Goal: Information Seeking & Learning: Learn about a topic

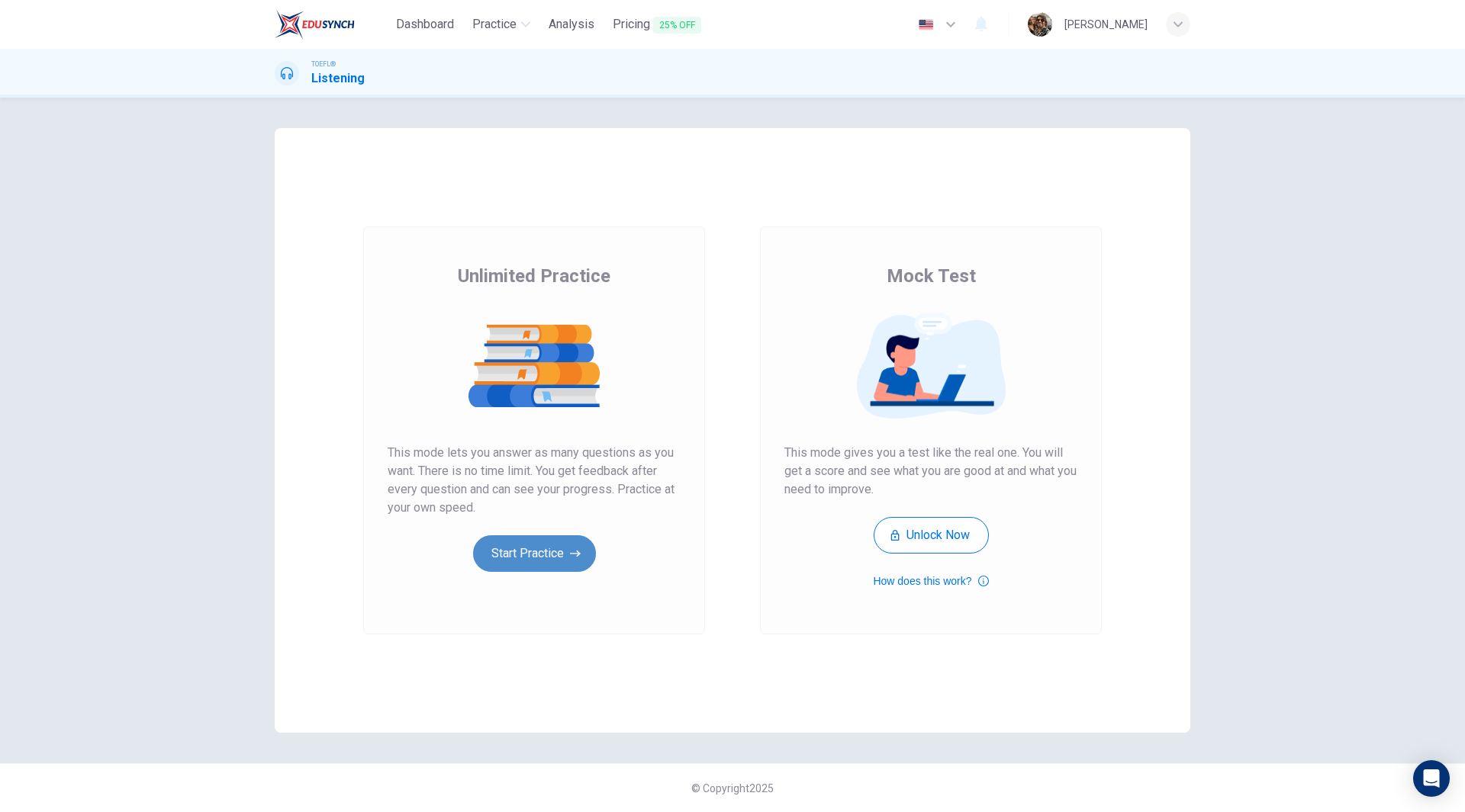
click at [531, 553] on button "Start Practice" at bounding box center [534, 554] width 123 height 37
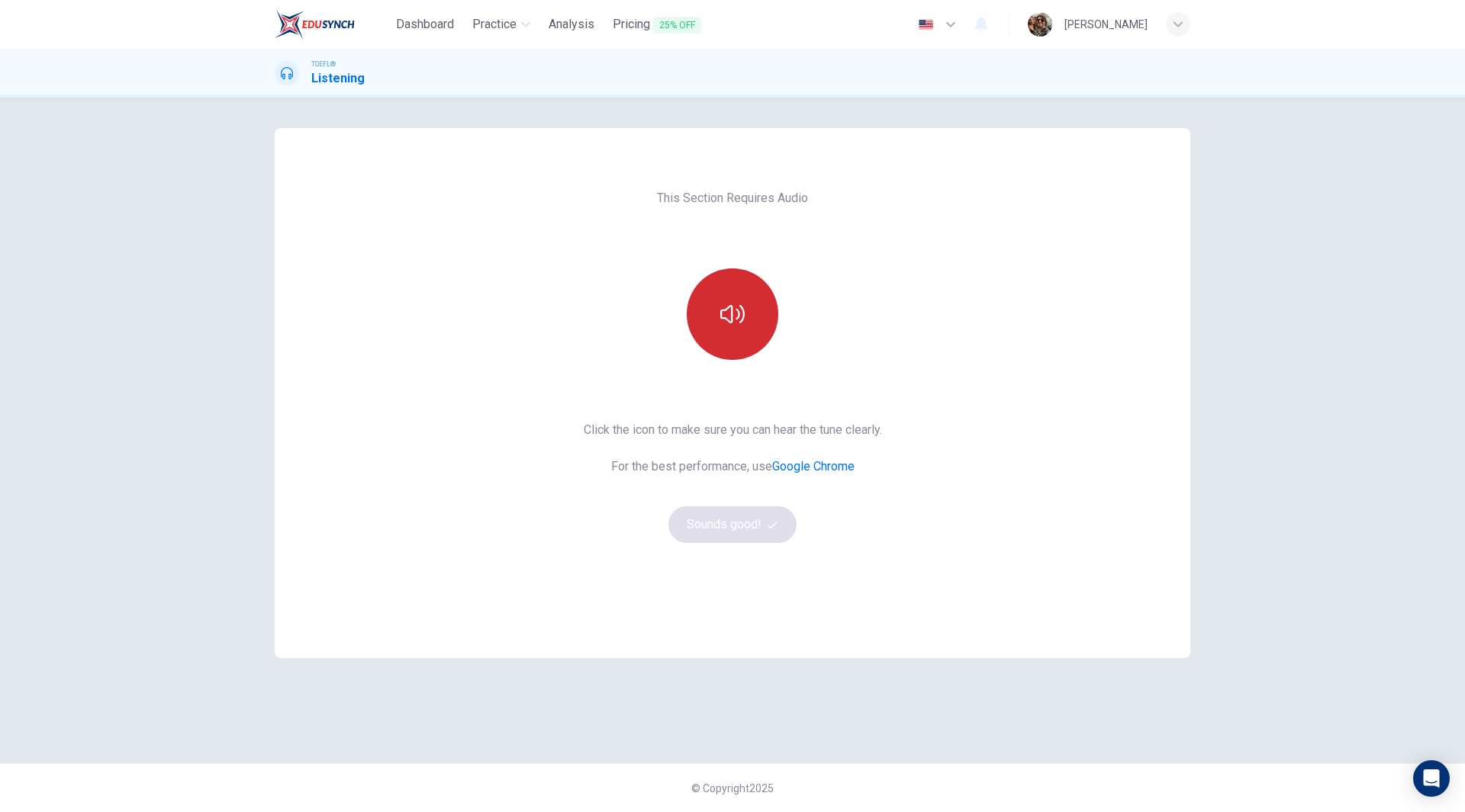
click at [723, 334] on button "button" at bounding box center [732, 314] width 91 height 91
click at [723, 530] on button "Sounds good!" at bounding box center [732, 524] width 128 height 37
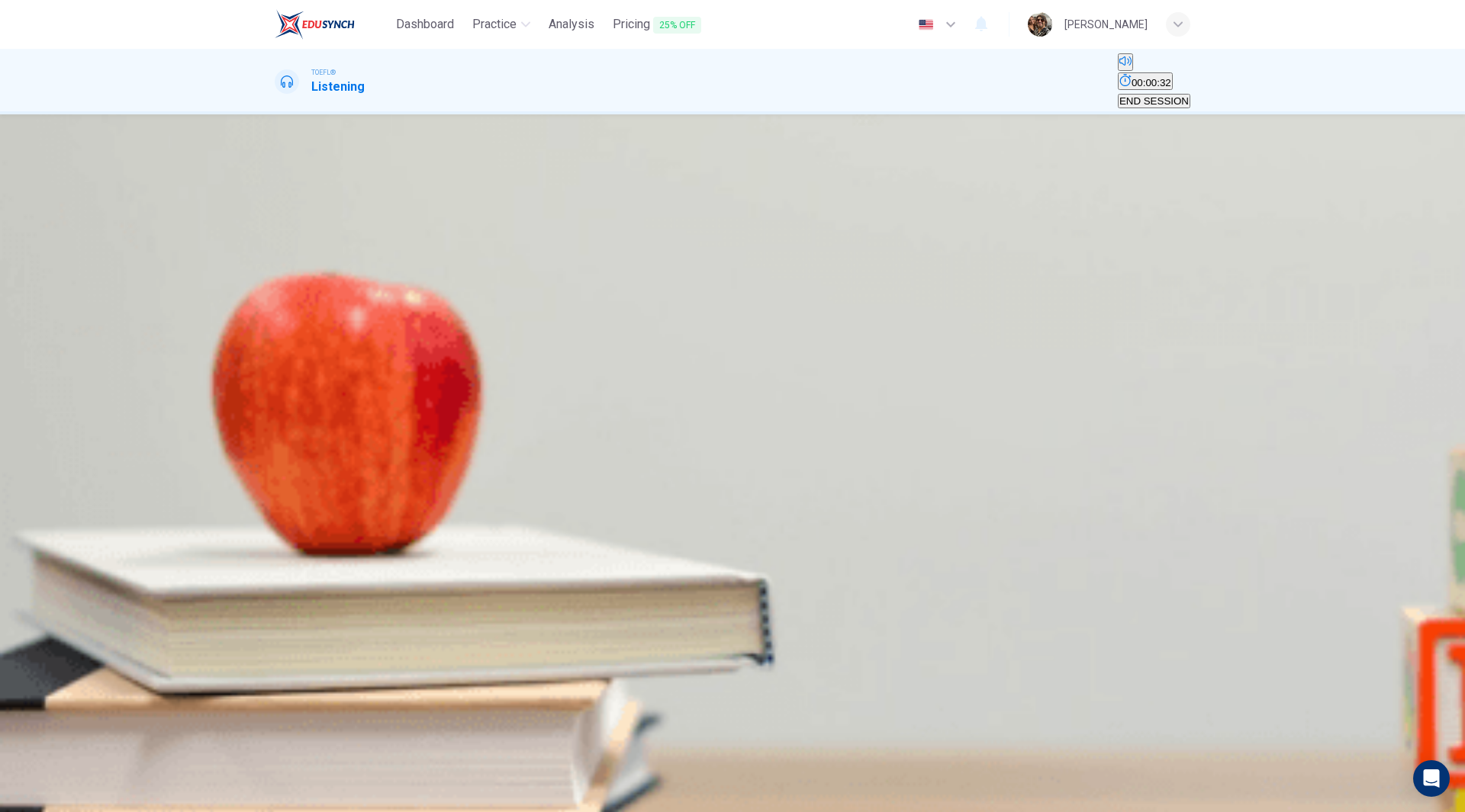
click at [276, 258] on icon "button" at bounding box center [276, 258] width 0 height 0
click at [277, 263] on button "button" at bounding box center [276, 255] width 3 height 15
type input "0"
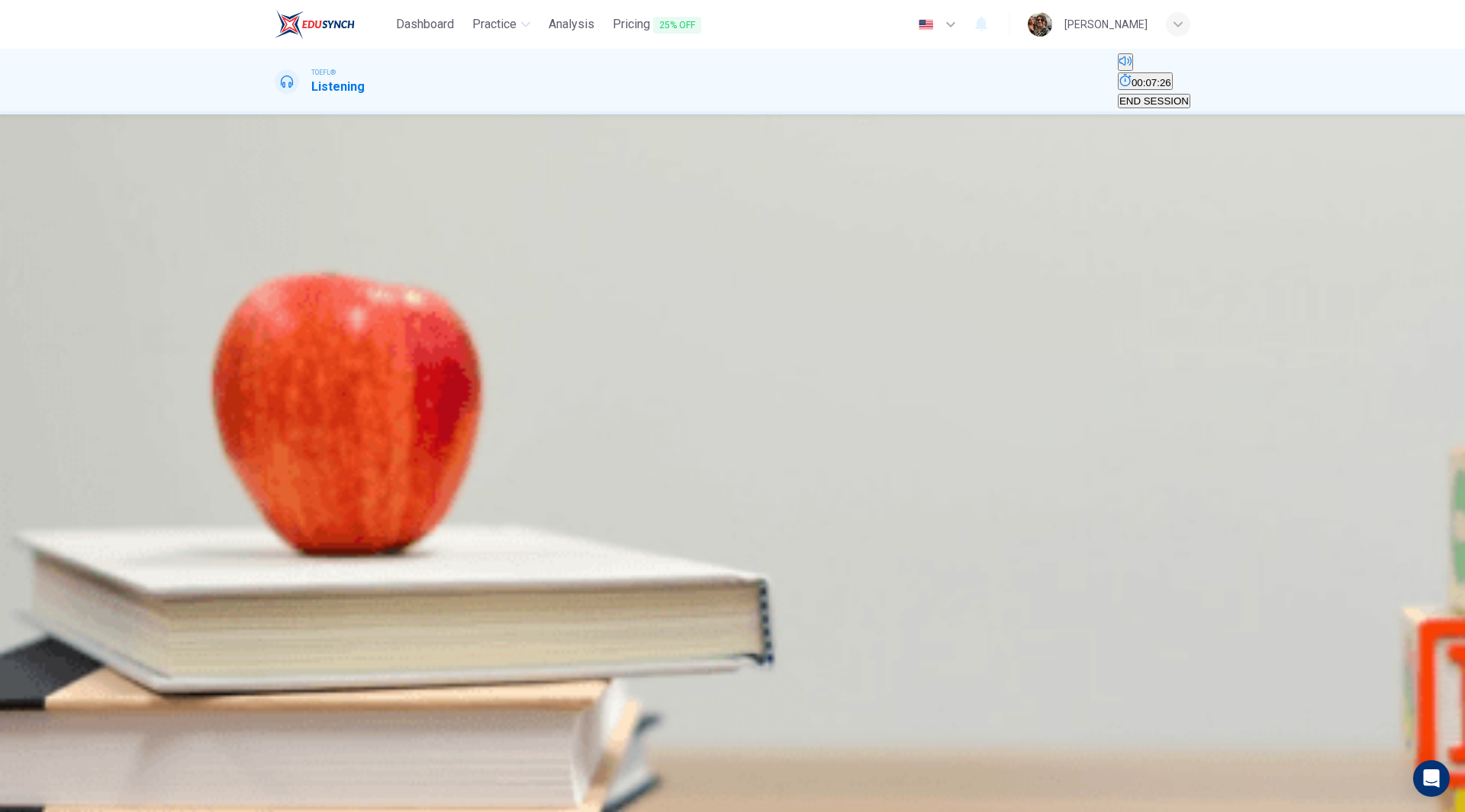
click at [318, 224] on span "Trilobites" at bounding box center [297, 218] width 41 height 11
click at [75, 798] on span "SUBMIT" at bounding box center [56, 803] width 38 height 11
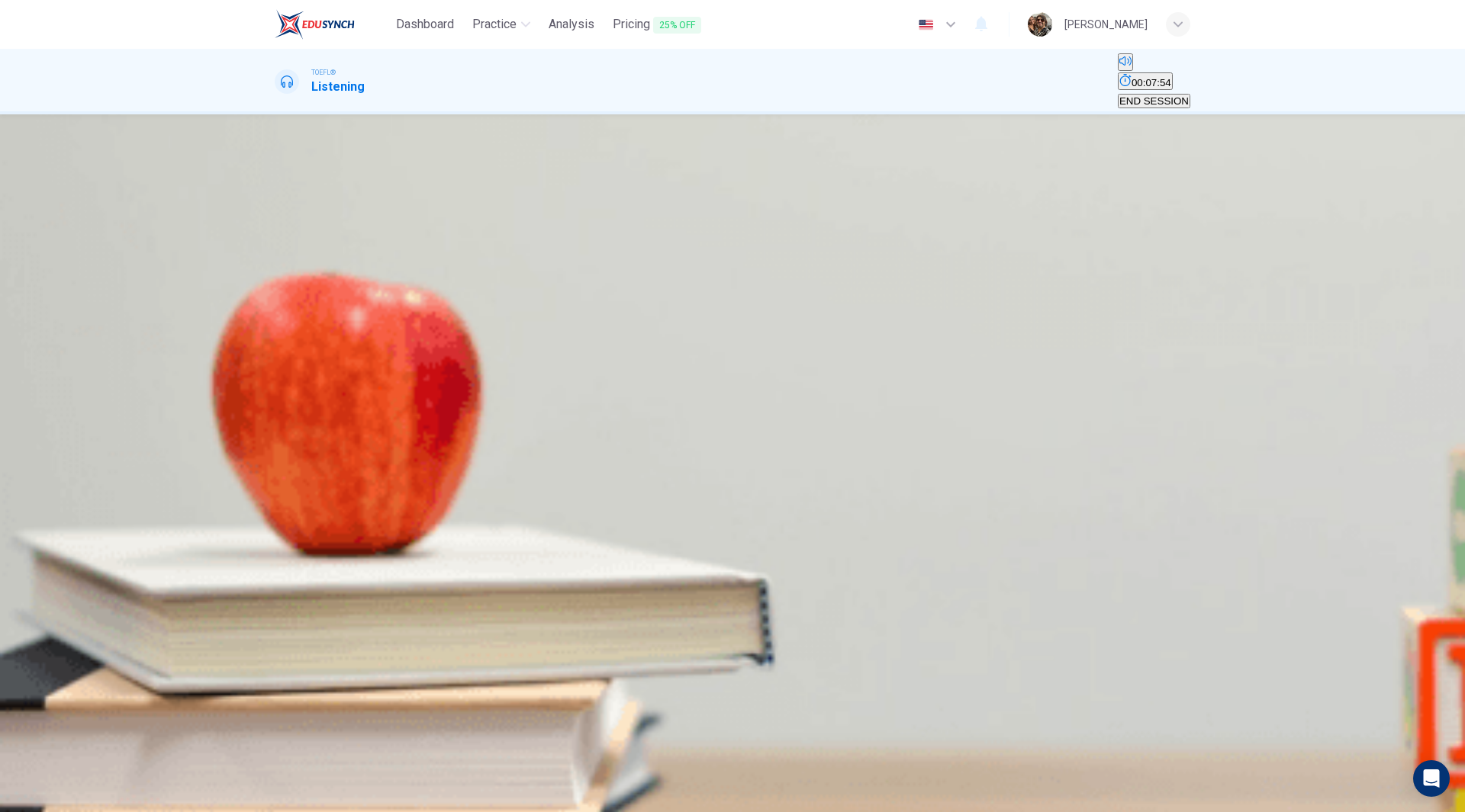
click at [598, 224] on span "Is an apt name for a creature that has been around for such a long time" at bounding box center [437, 218] width 321 height 11
click at [75, 798] on span "SUBMIT" at bounding box center [56, 803] width 38 height 11
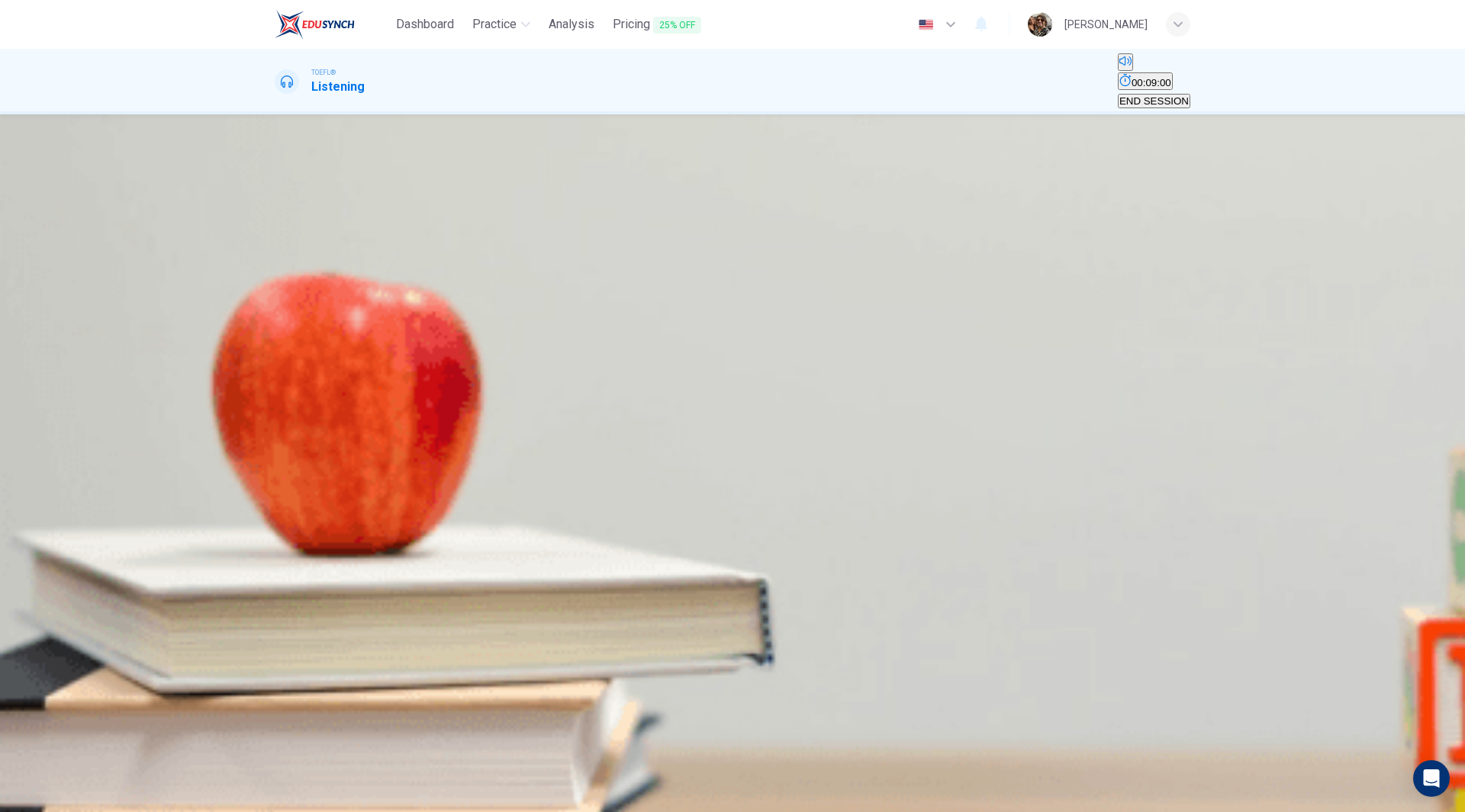
click at [812, 224] on span "It is used to detect and remove bacterial toxins" at bounding box center [814, 218] width 210 height 11
click at [75, 798] on span "SUBMIT" at bounding box center [56, 803] width 38 height 11
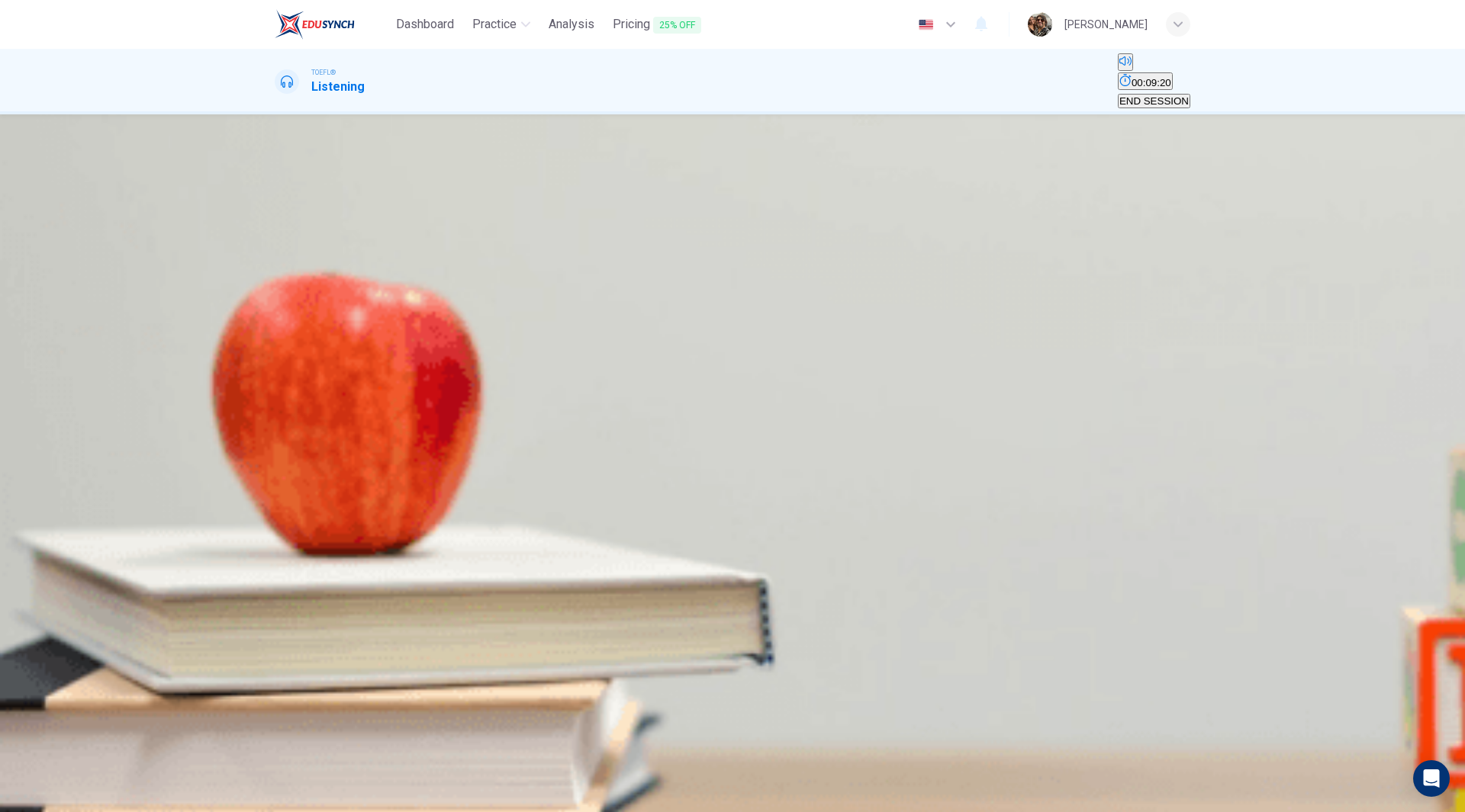
click at [934, 224] on span "Most crabs used for this purpose are bred in captivity" at bounding box center [850, 218] width 239 height 11
click at [521, 251] on span "It must be done sensitively so as not to affect breeding" at bounding box center [399, 245] width 245 height 11
click at [75, 798] on span "SUBMIT" at bounding box center [56, 803] width 38 height 11
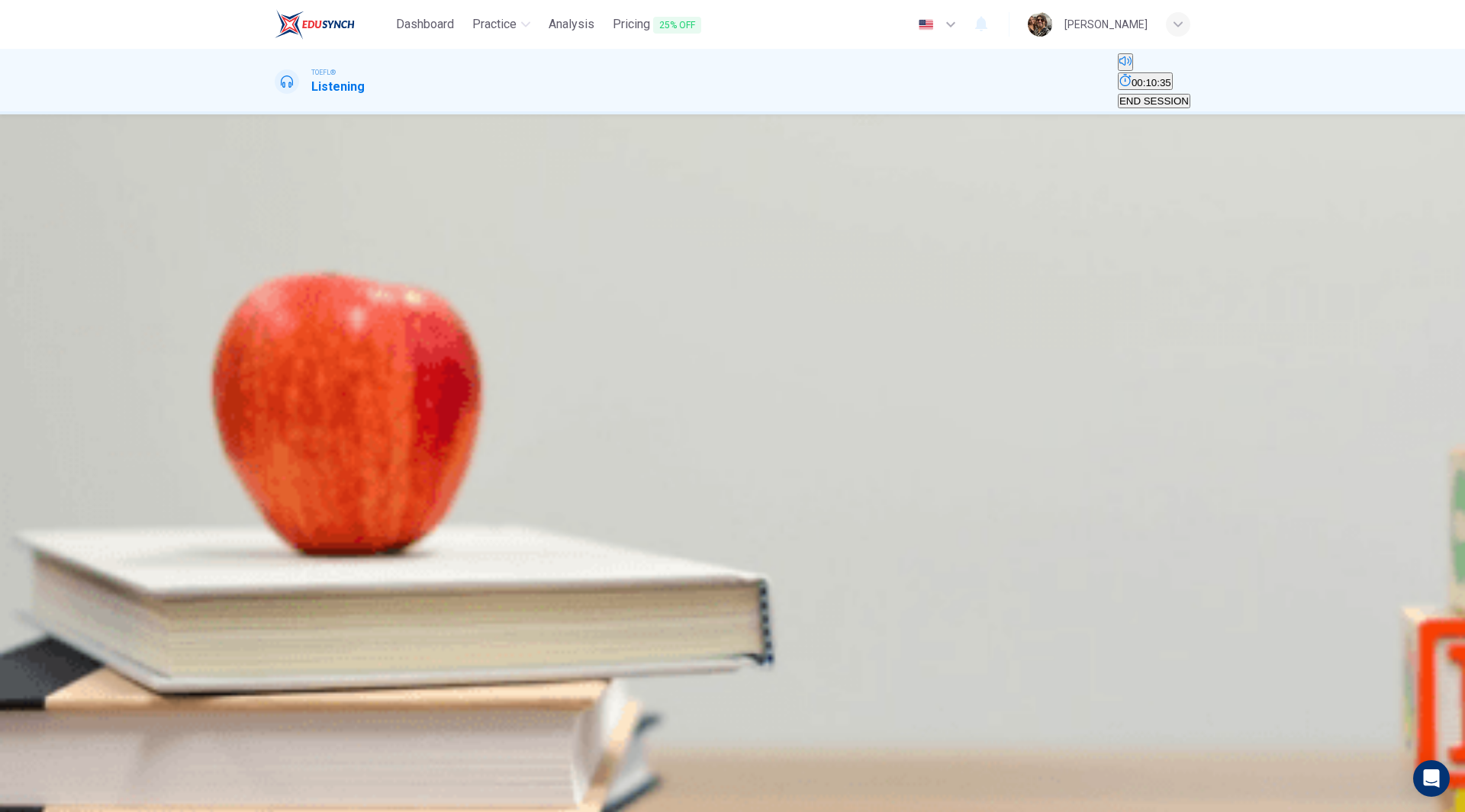
click at [761, 224] on span "The fact that so few people recognise and value the crab" at bounding box center [889, 218] width 256 height 11
click at [759, 224] on span "The fact the population of horseshoe crabs is falling" at bounding box center [642, 218] width 233 height 11
click at [75, 798] on span "SUBMIT" at bounding box center [56, 803] width 38 height 11
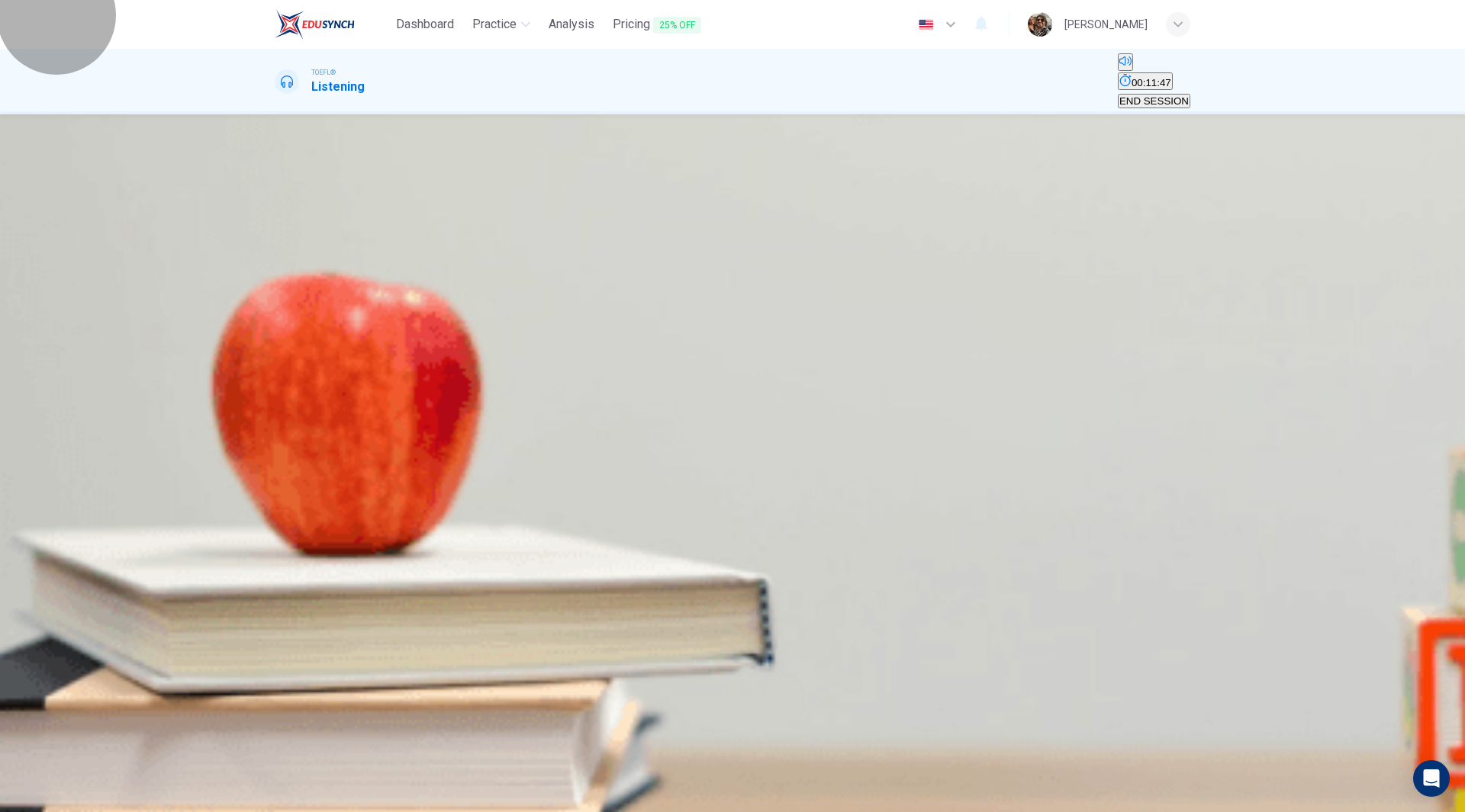
click at [1156, 96] on span "END SESSION" at bounding box center [1154, 101] width 70 height 11
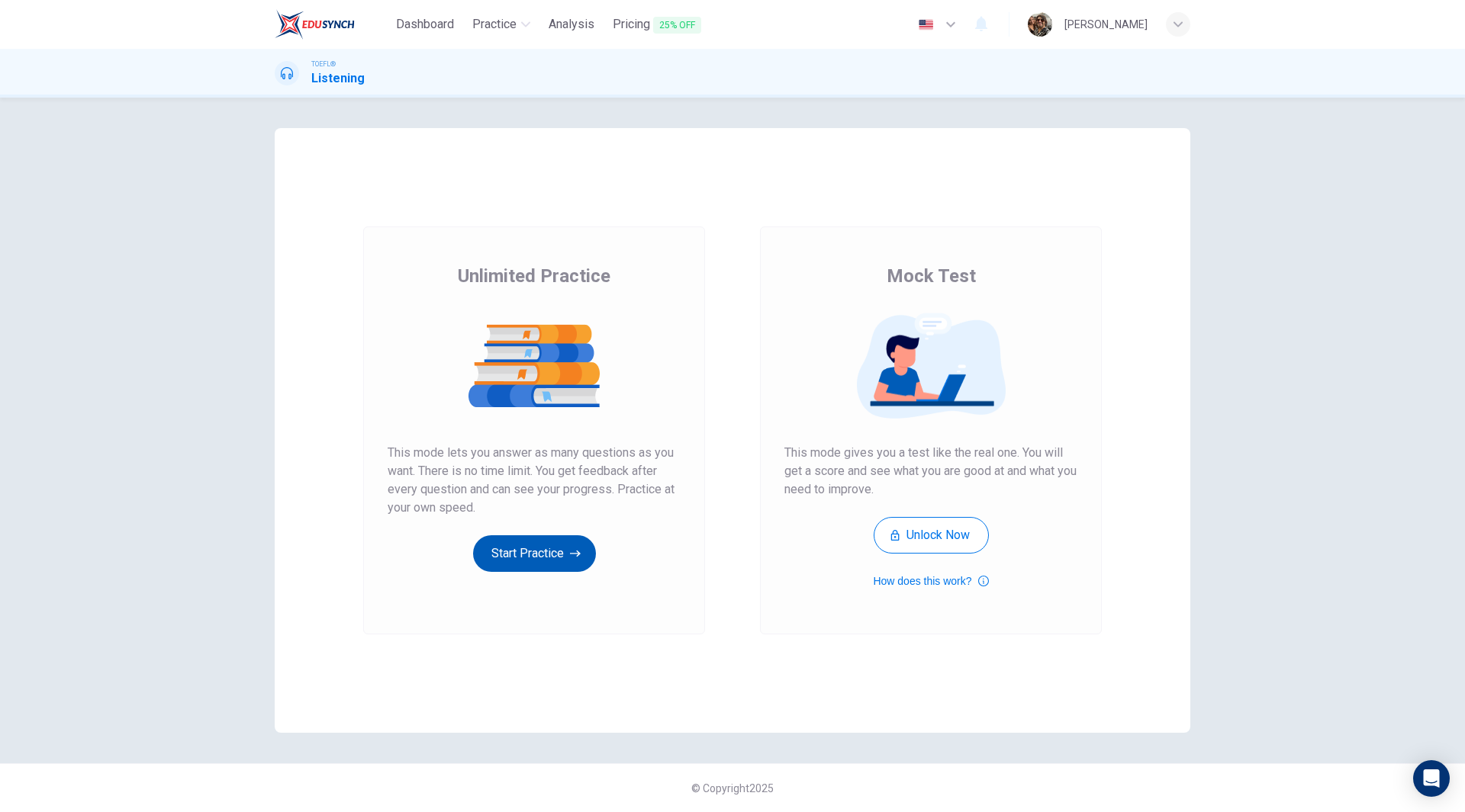
click at [547, 555] on button "Start Practice" at bounding box center [534, 554] width 123 height 37
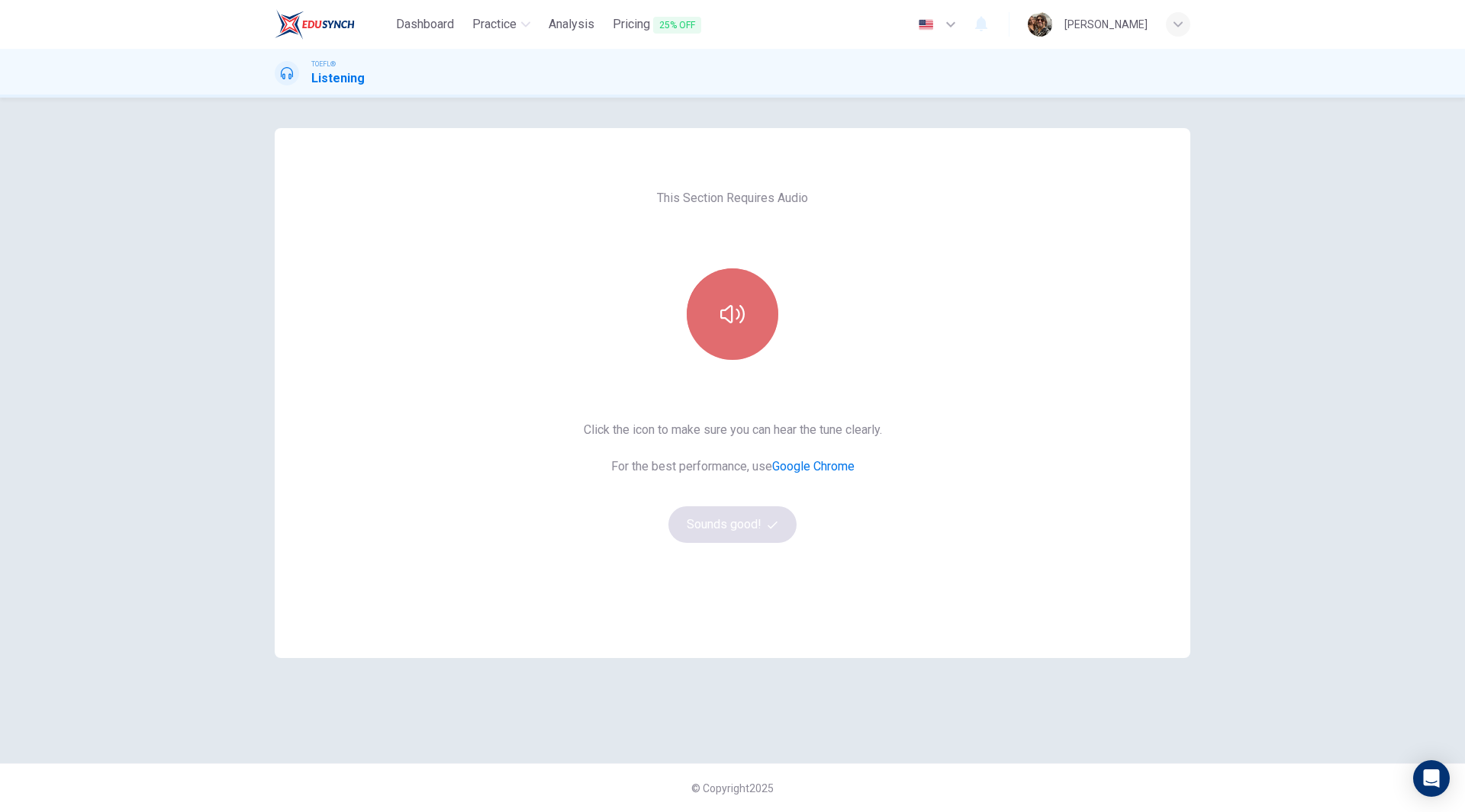
click at [750, 318] on button "button" at bounding box center [732, 314] width 91 height 91
click at [747, 530] on button "Sounds good!" at bounding box center [732, 524] width 128 height 37
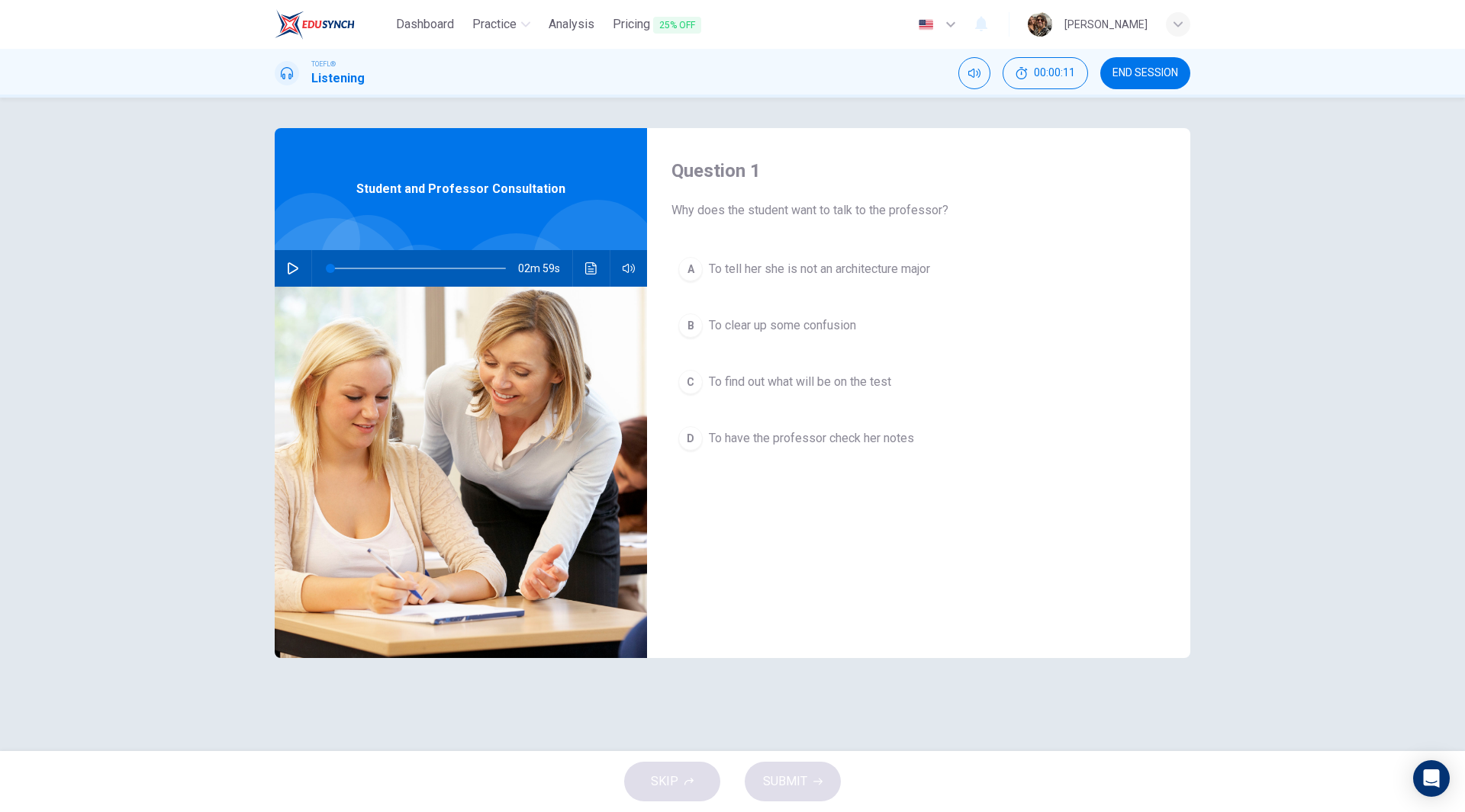
click at [294, 274] on icon "button" at bounding box center [293, 269] width 12 height 12
type input "0"
click at [767, 328] on span "To clear up some confusion" at bounding box center [782, 325] width 147 height 18
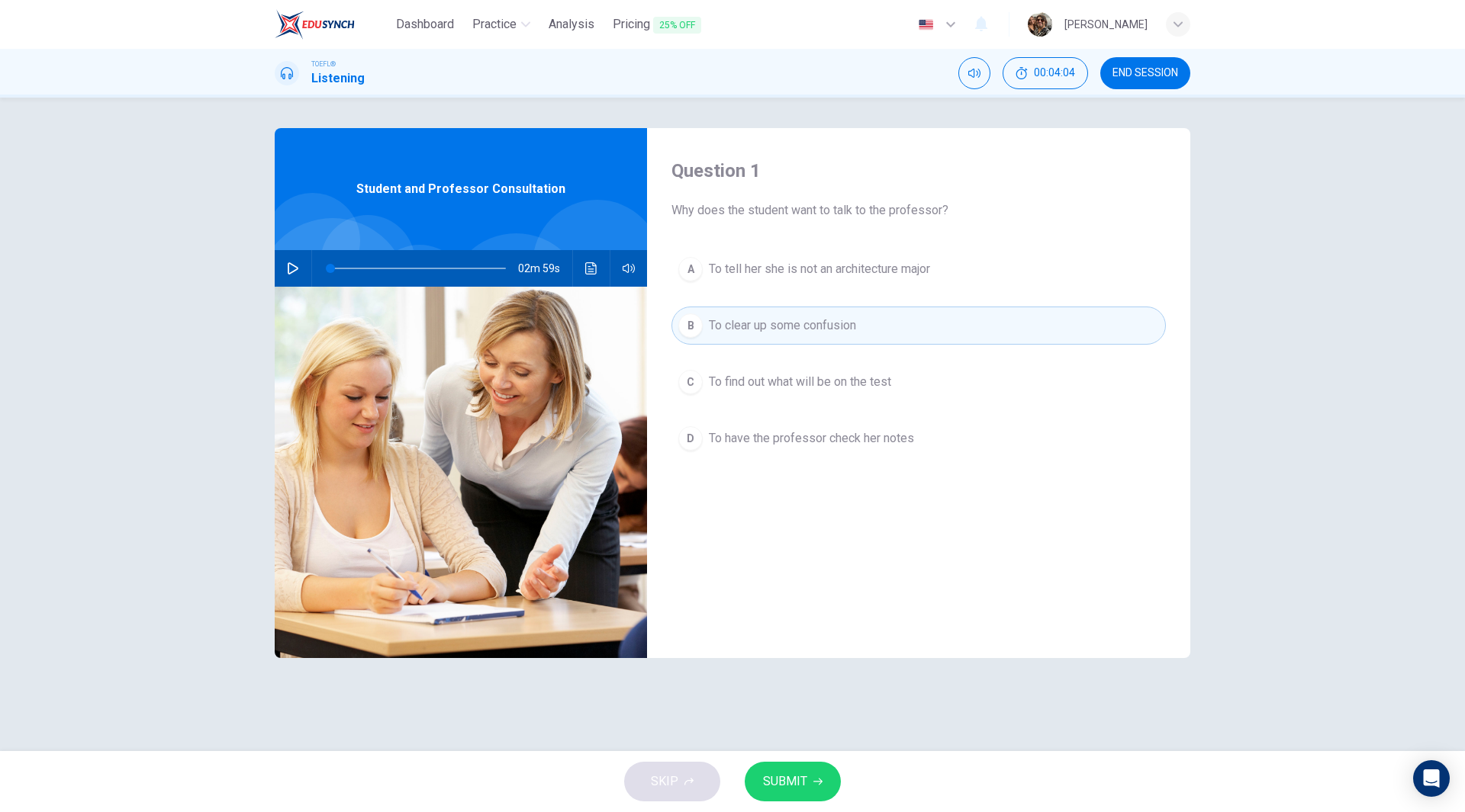
click at [801, 783] on span "SUBMIT" at bounding box center [785, 782] width 44 height 22
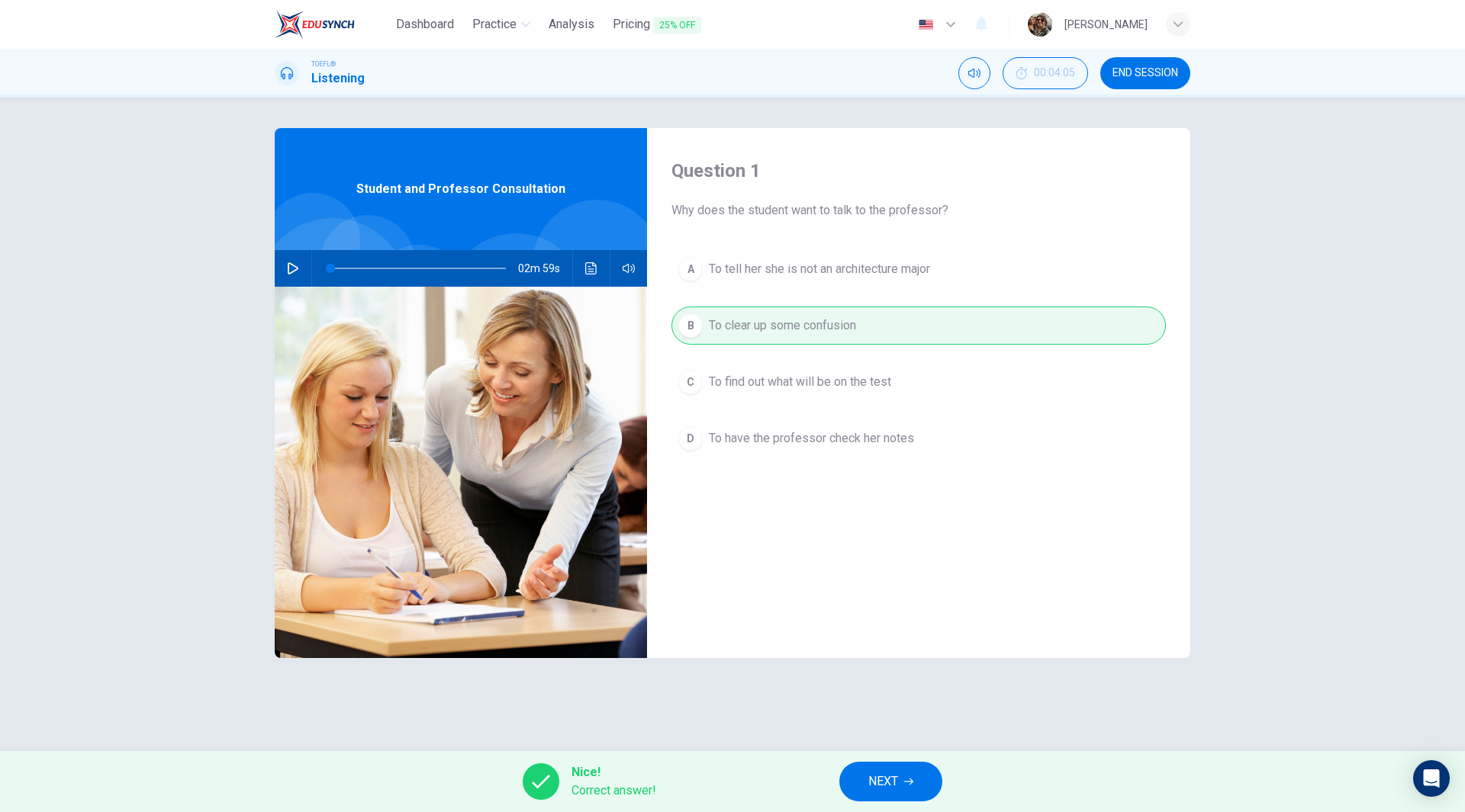
click at [893, 792] on button "NEXT" at bounding box center [891, 782] width 103 height 40
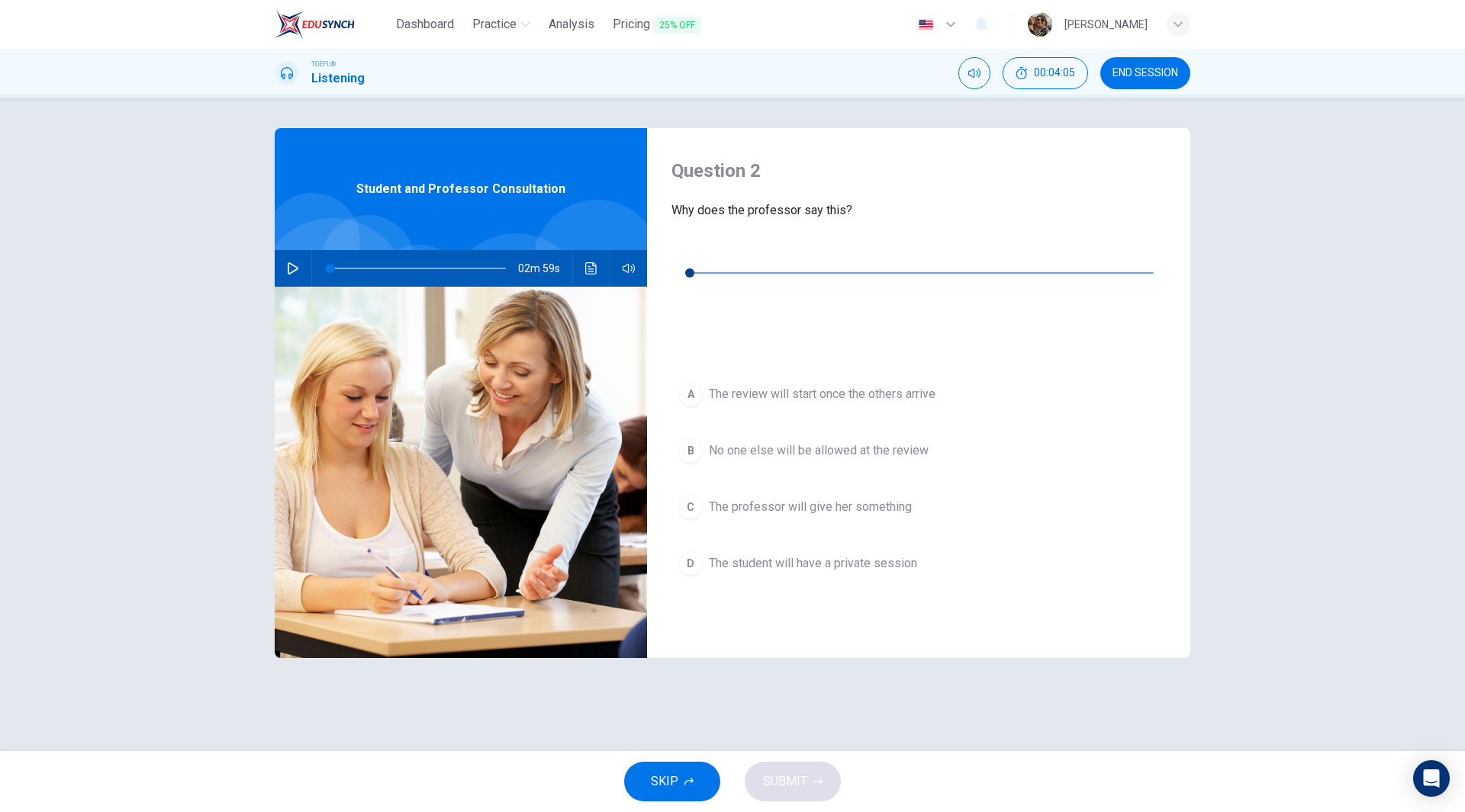
click at [689, 254] on icon "button" at bounding box center [684, 250] width 10 height 12
type input "0"
click at [773, 555] on span "The student will have a private session" at bounding box center [813, 563] width 208 height 18
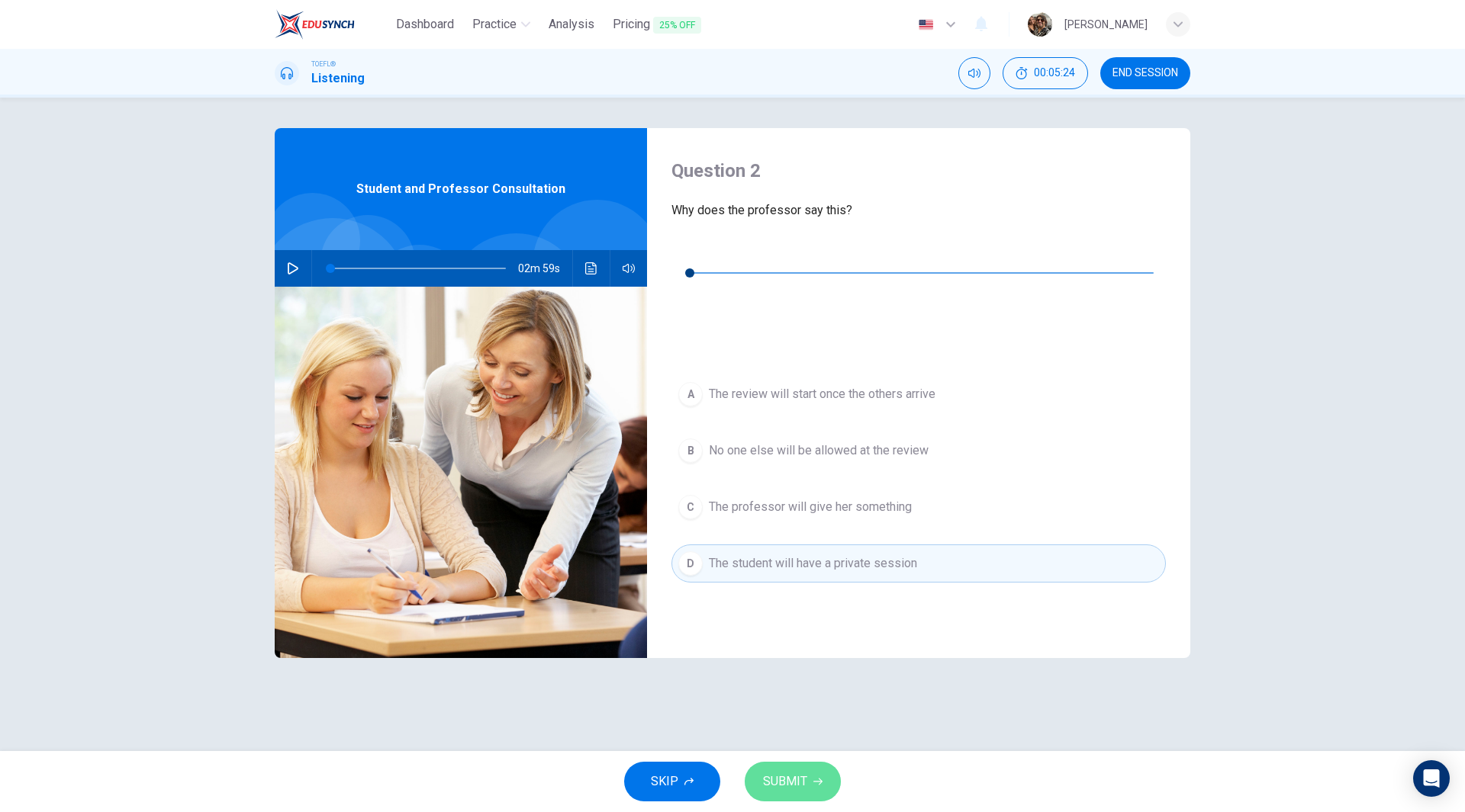
click at [797, 789] on span "SUBMIT" at bounding box center [785, 782] width 44 height 22
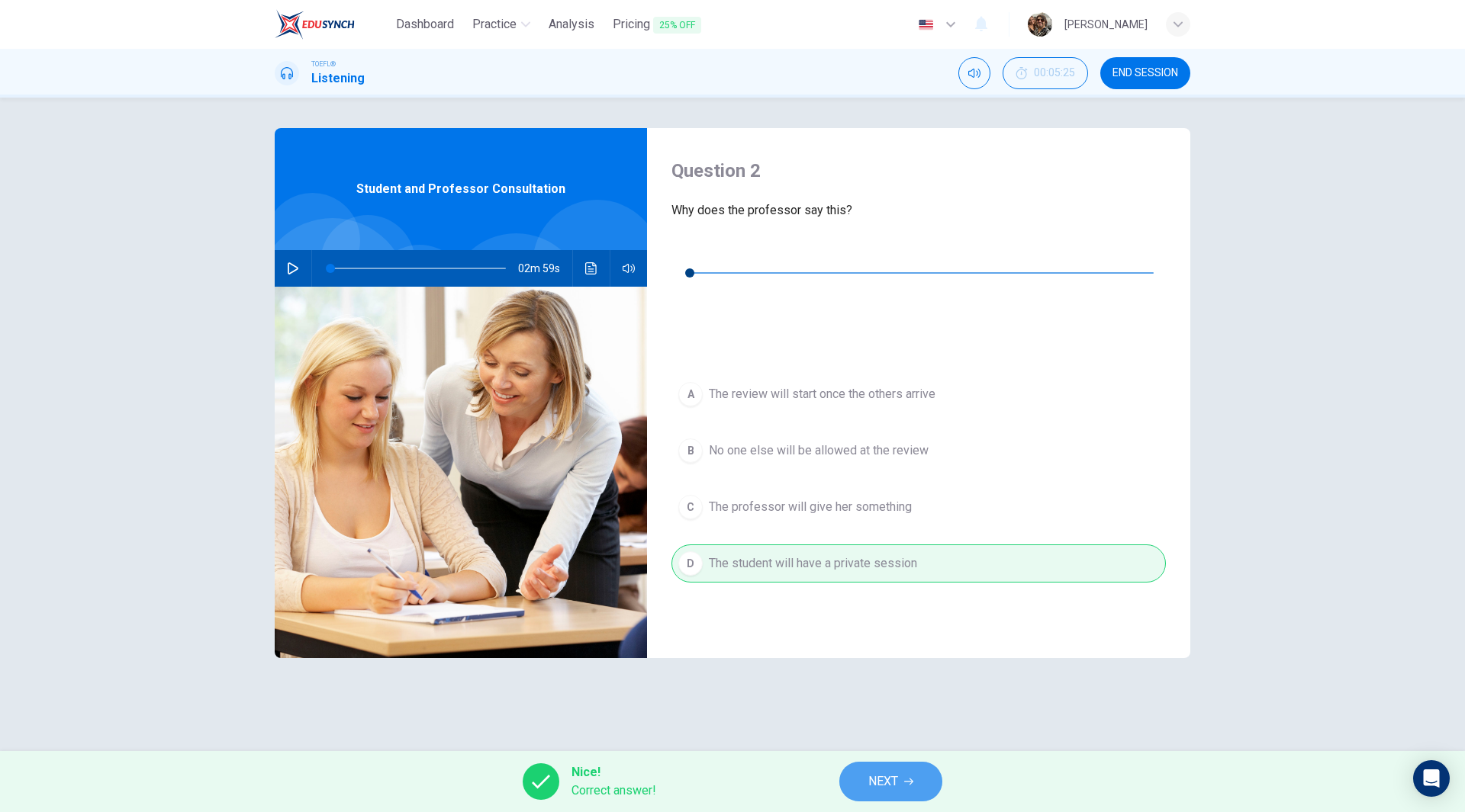
click at [926, 772] on button "NEXT" at bounding box center [891, 782] width 103 height 40
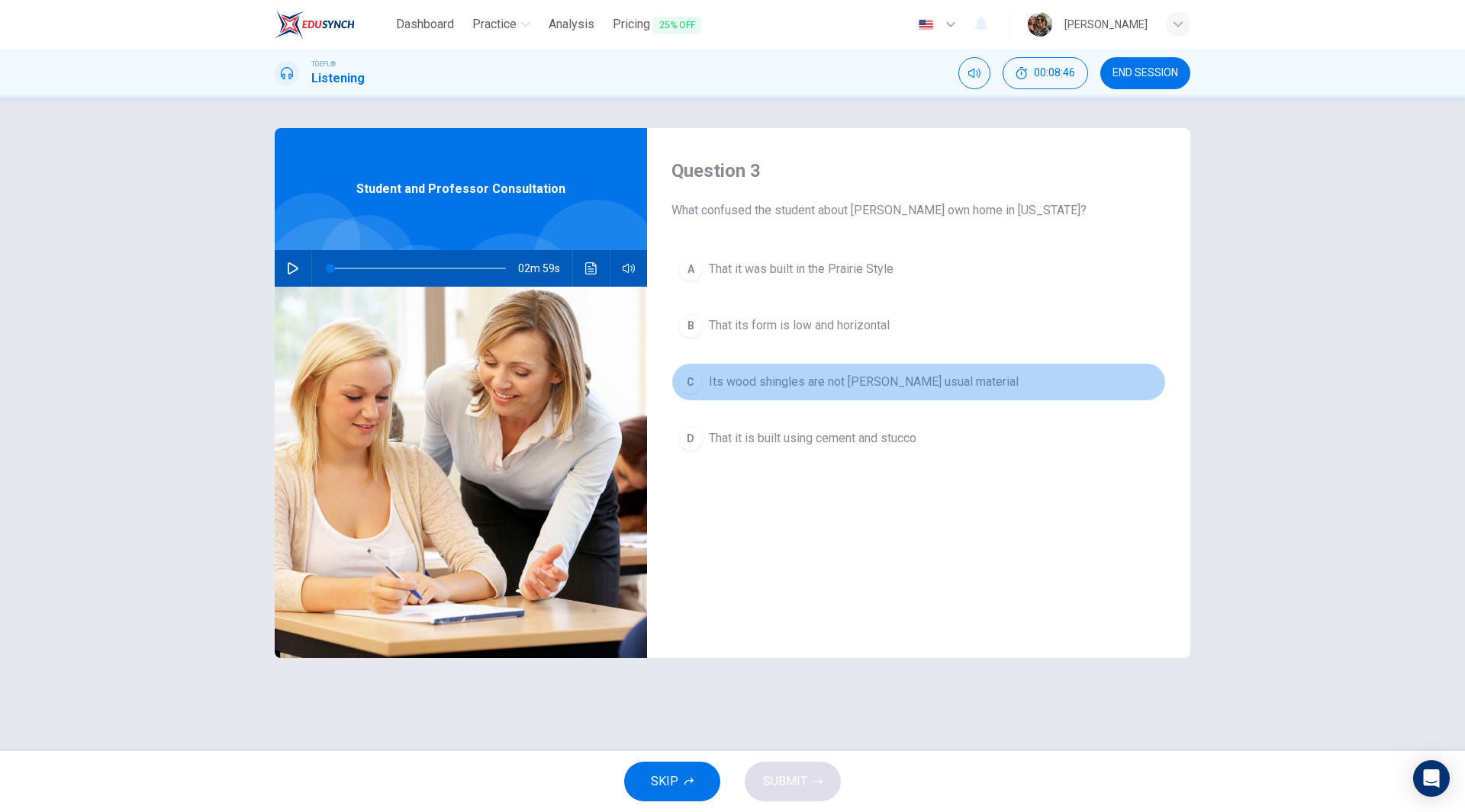
click at [886, 384] on span "Its wood shingles are not Wright's usual material" at bounding box center [864, 381] width 310 height 18
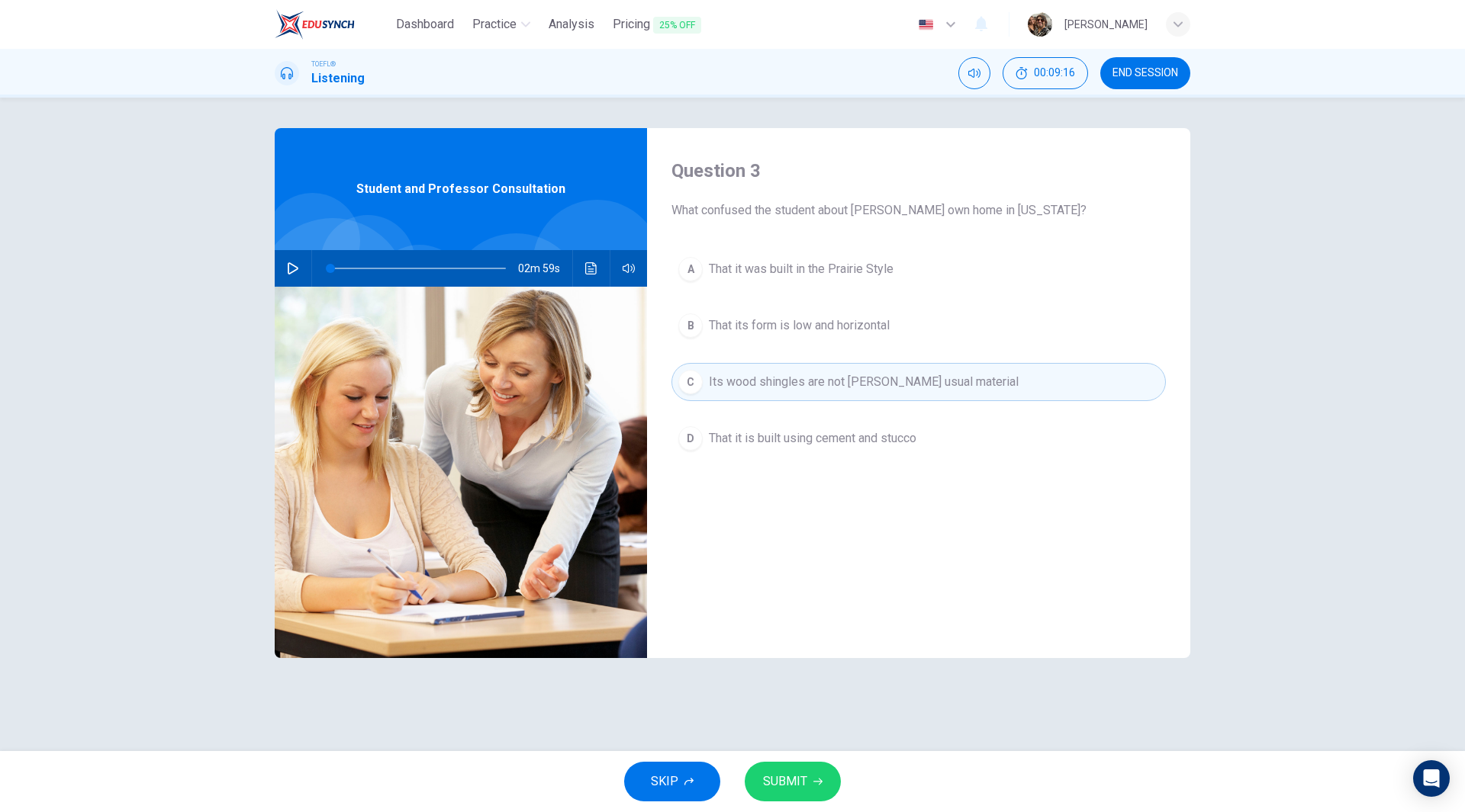
click at [897, 439] on span "That it is built using cement and stucco" at bounding box center [812, 438] width 208 height 18
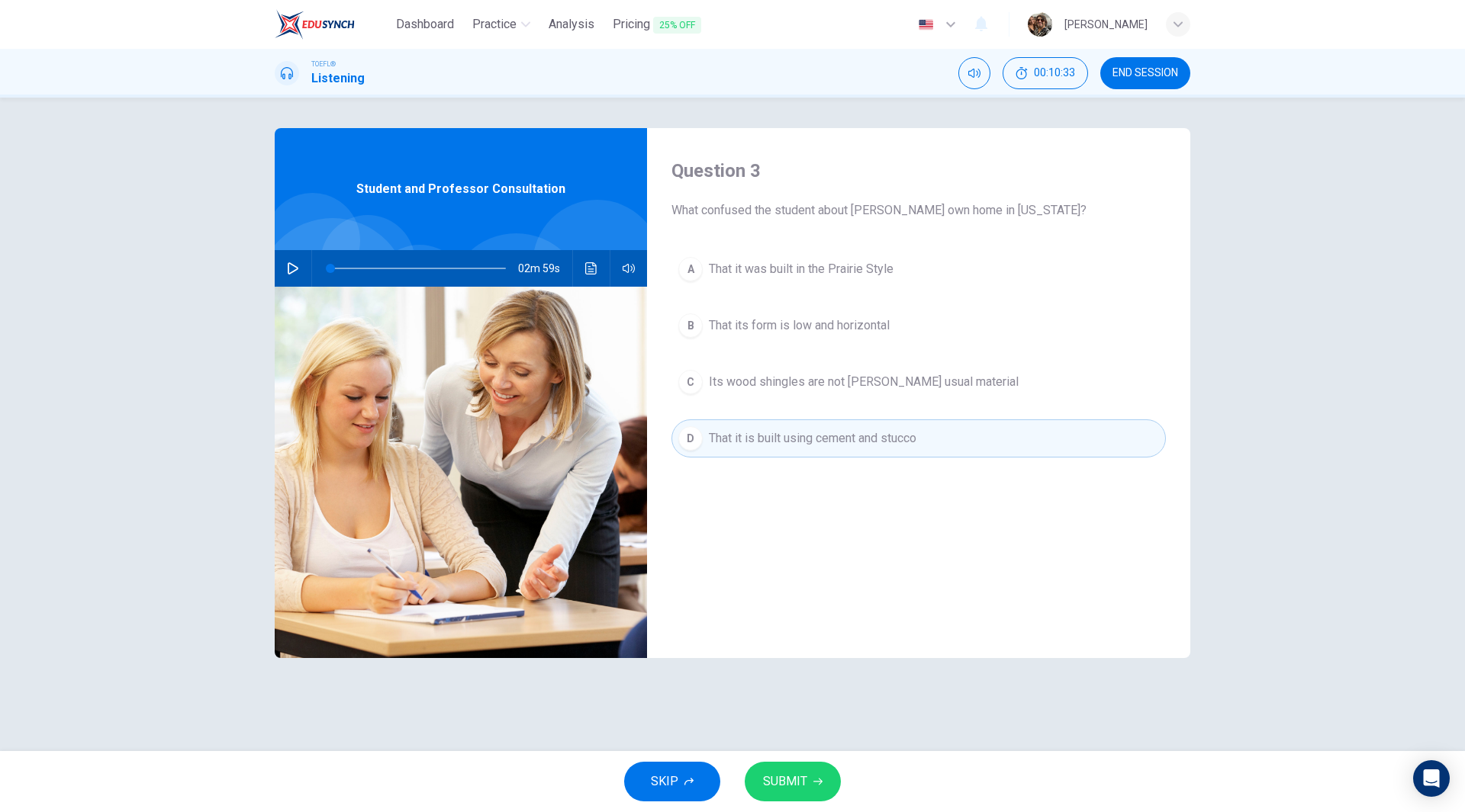
click at [800, 784] on span "SUBMIT" at bounding box center [785, 782] width 44 height 22
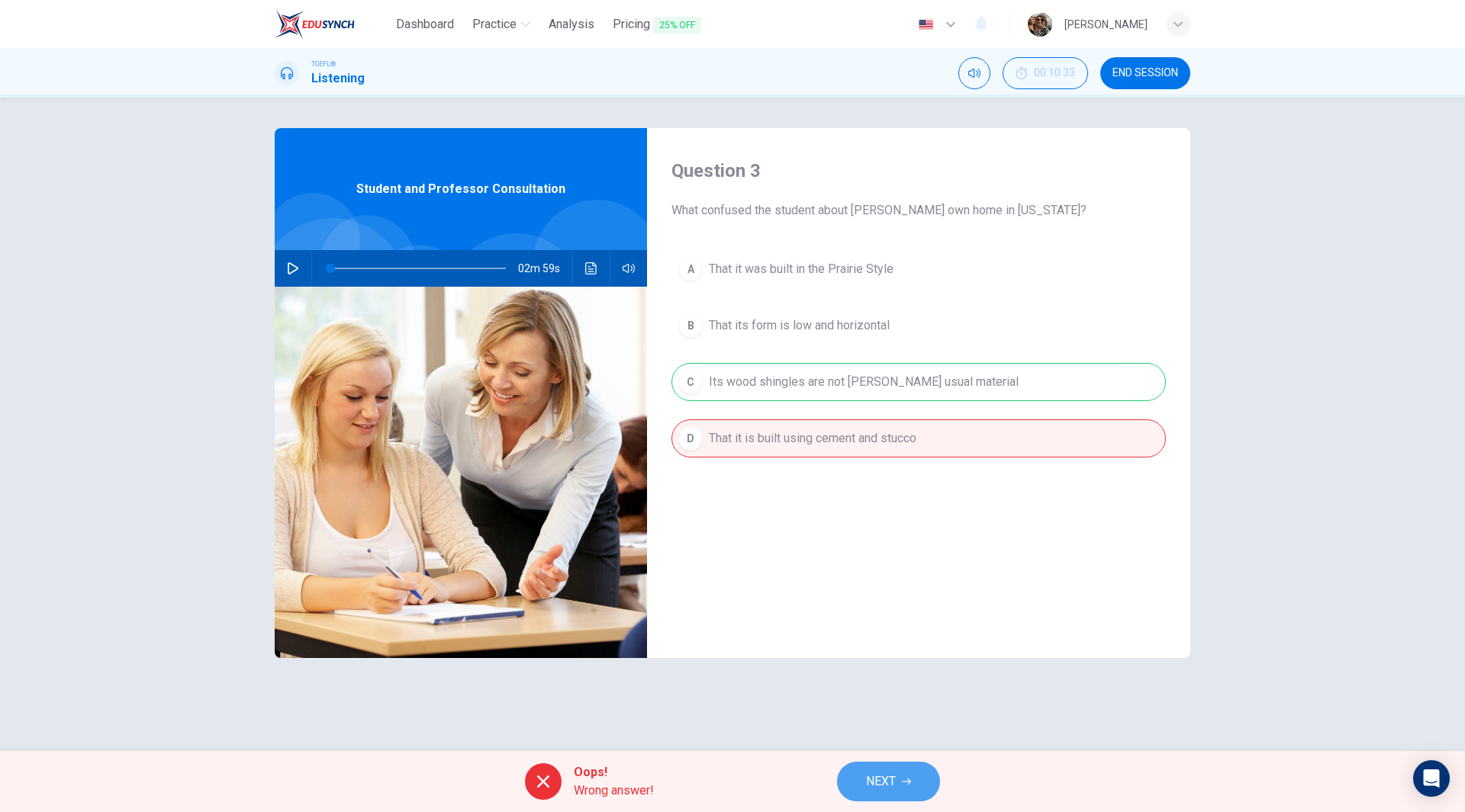
click at [883, 775] on span "NEXT" at bounding box center [880, 782] width 30 height 22
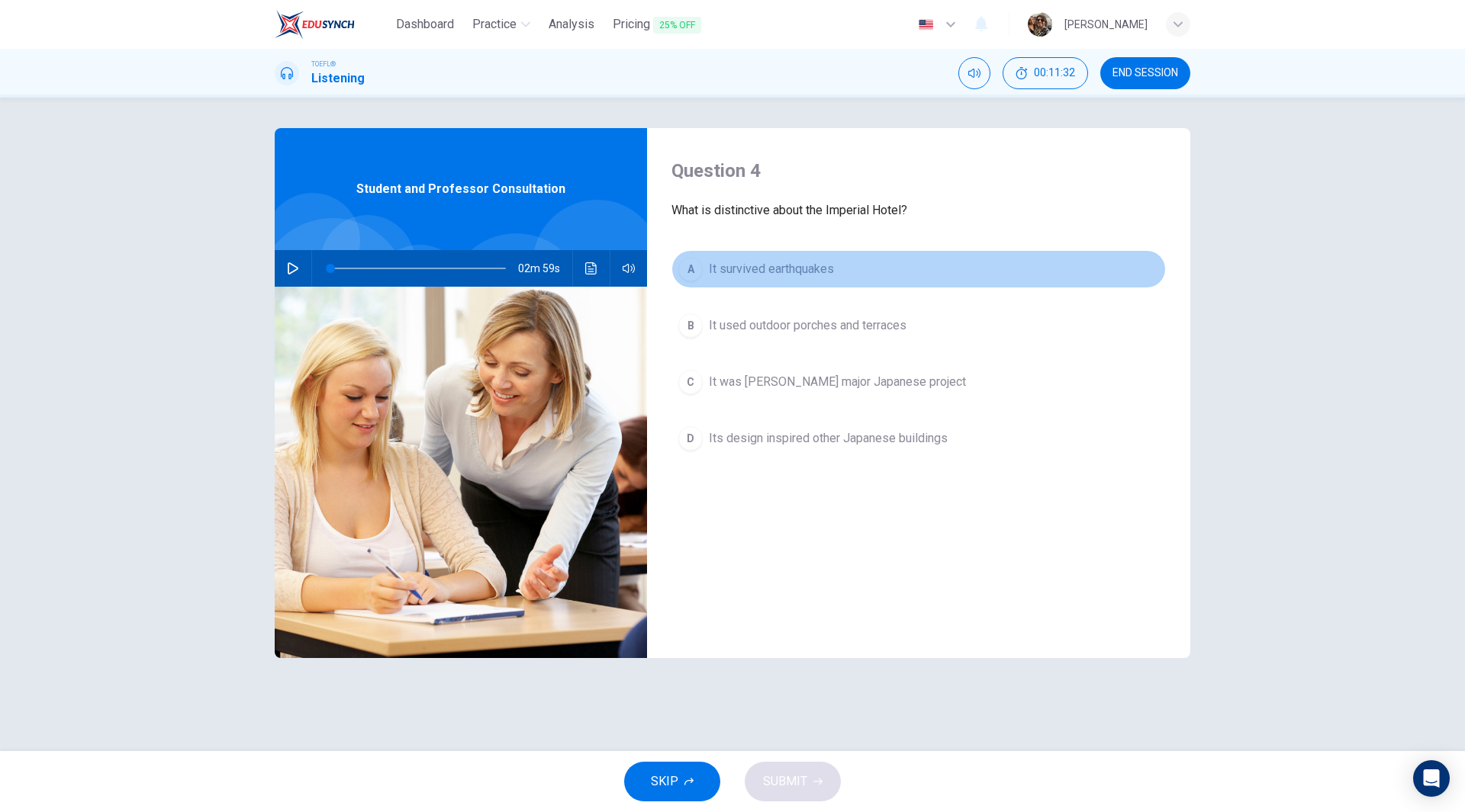
click at [748, 265] on span "It survived earthquakes" at bounding box center [771, 269] width 125 height 18
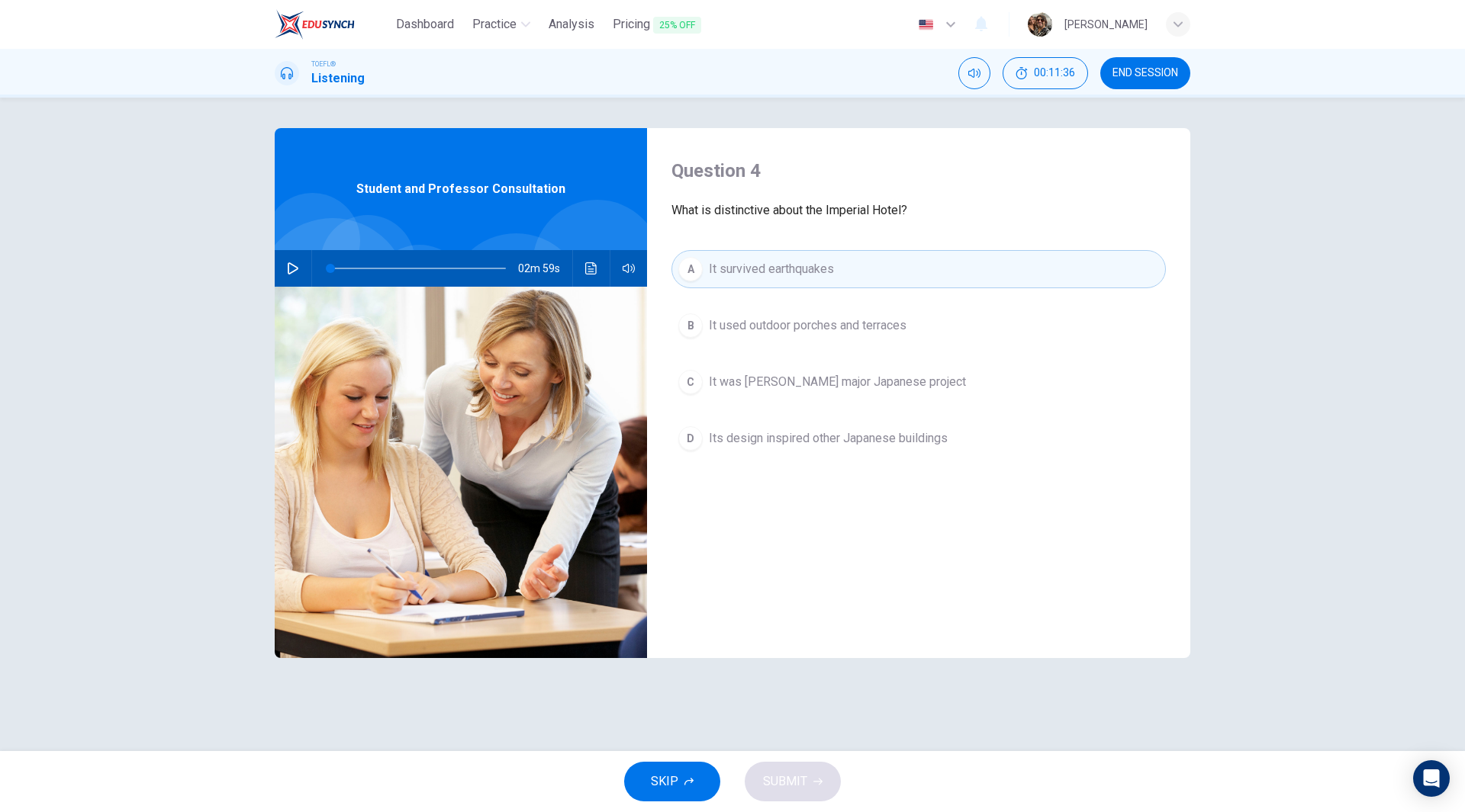
click at [885, 378] on span "It was Wright's major Japanese project" at bounding box center [837, 381] width 258 height 18
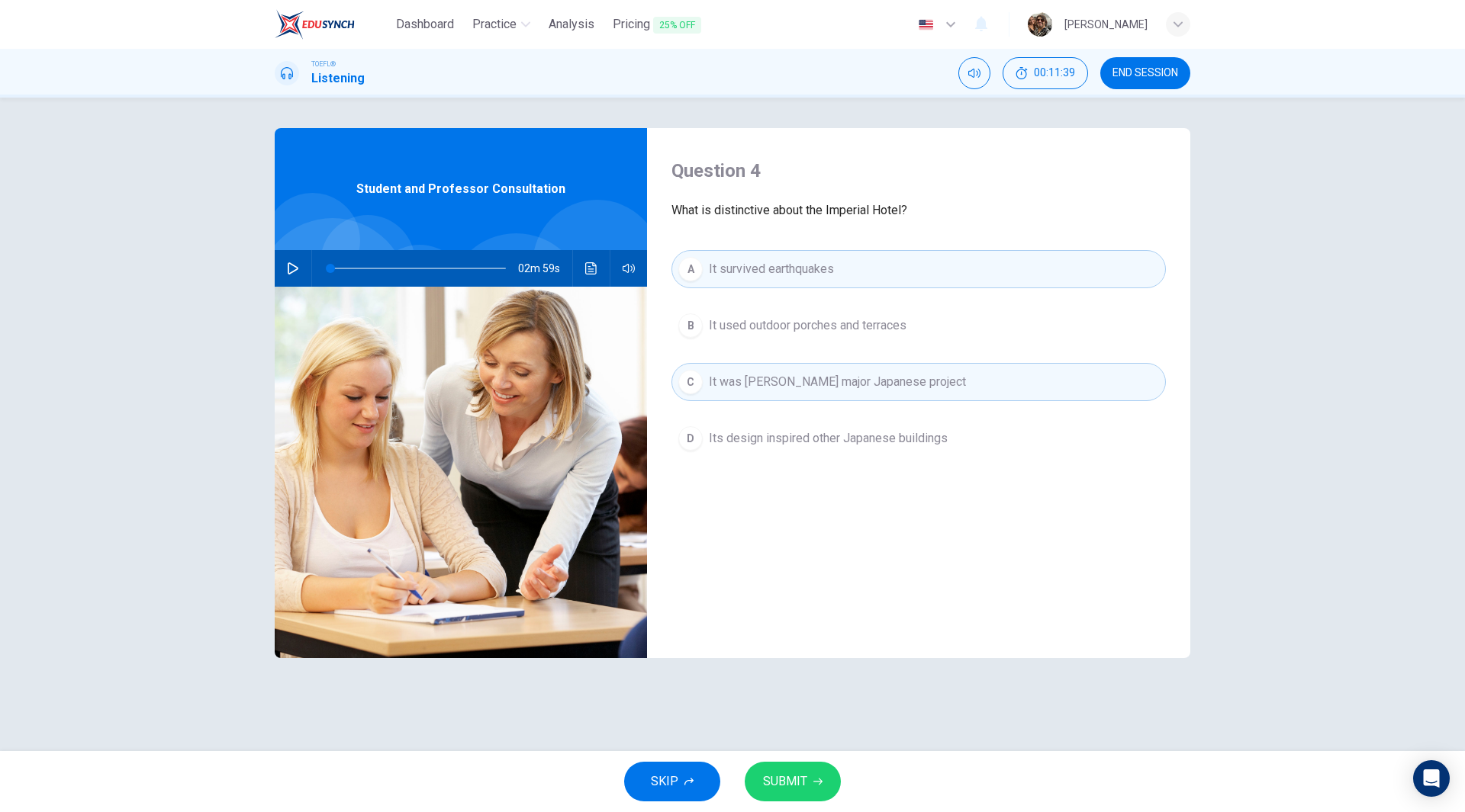
click at [781, 790] on span "SUBMIT" at bounding box center [785, 782] width 44 height 22
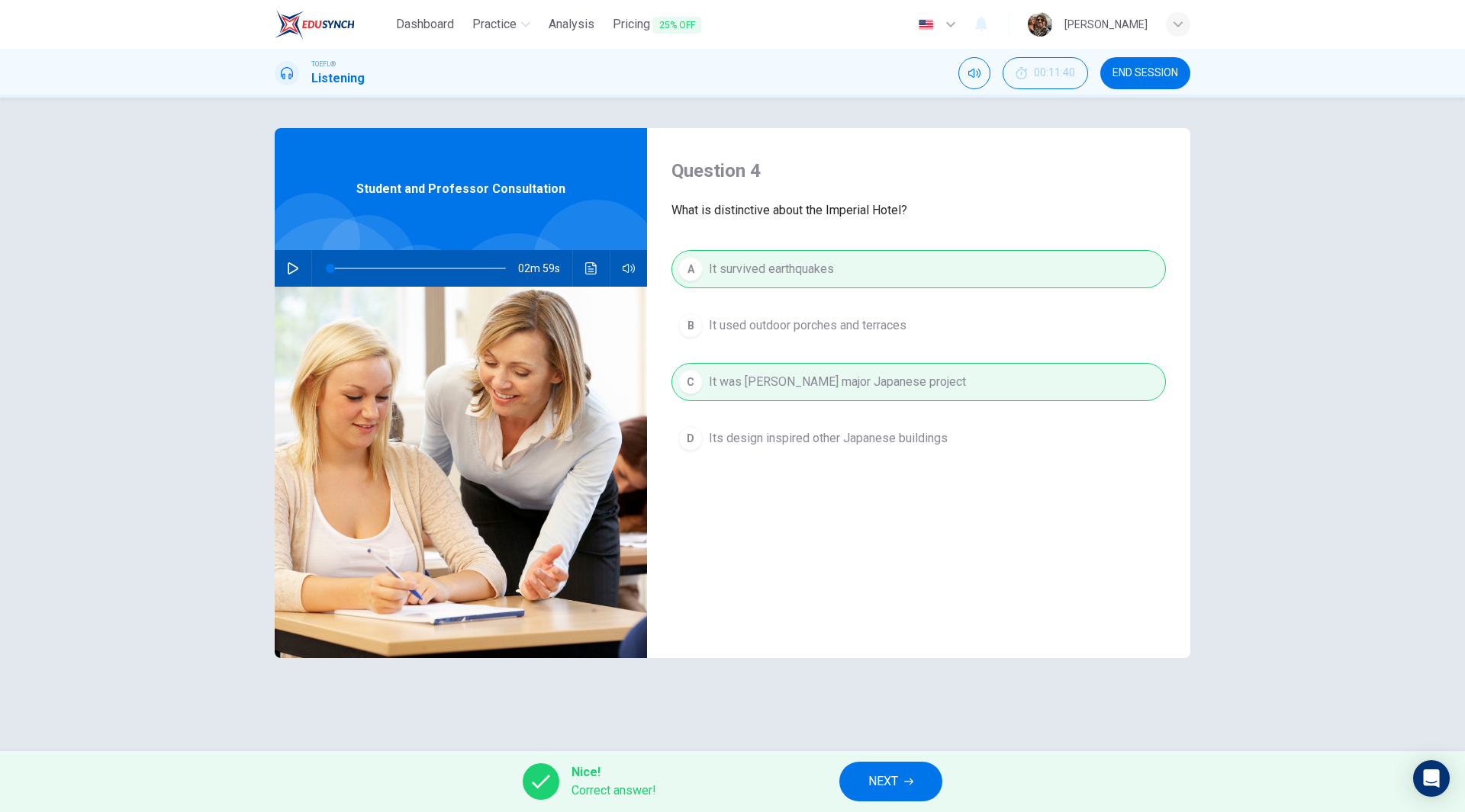
click at [901, 772] on button "NEXT" at bounding box center [891, 782] width 103 height 40
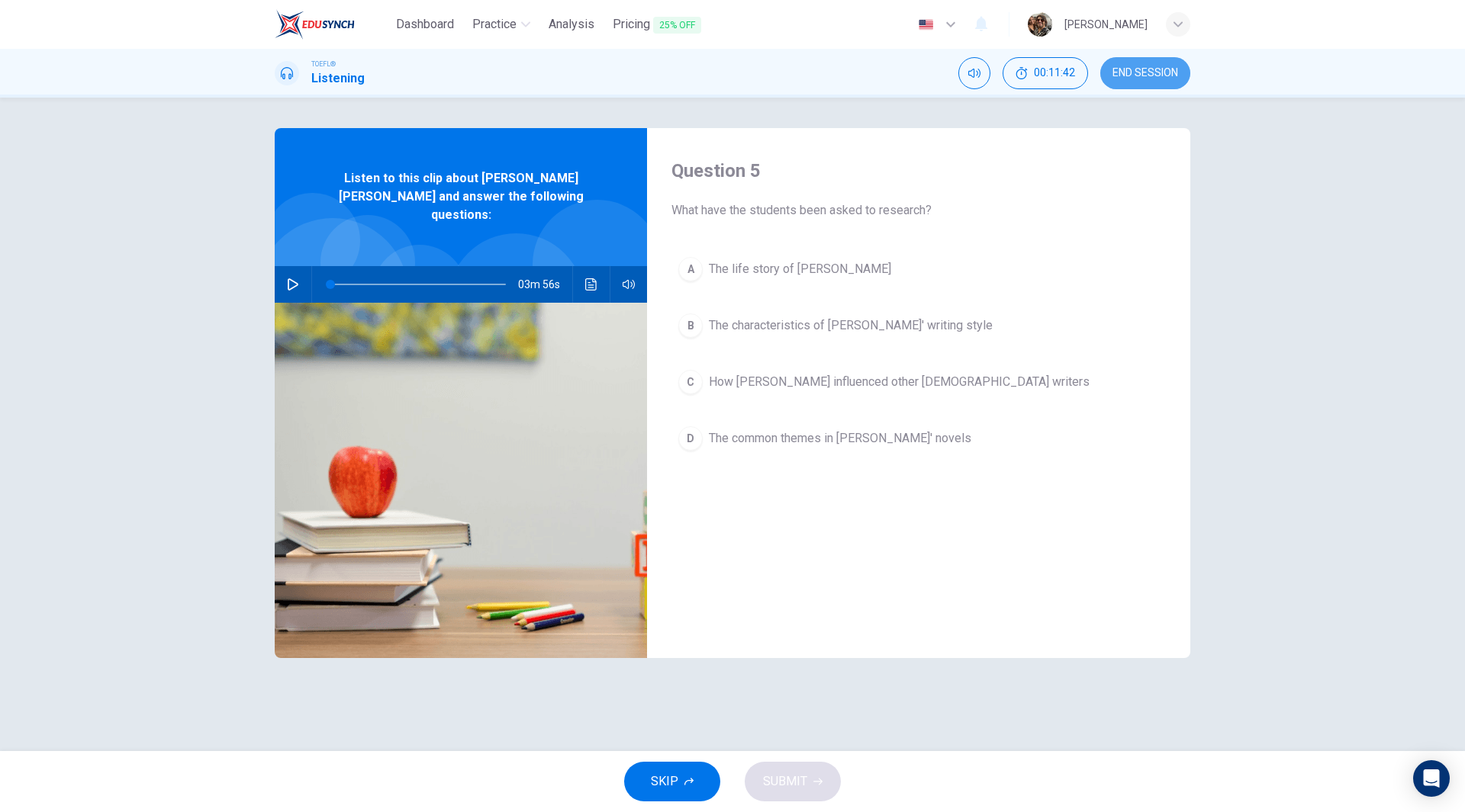
drag, startPoint x: 1150, startPoint y: 77, endPoint x: 781, endPoint y: 82, distance: 369.0
click at [1150, 75] on span "END SESSION" at bounding box center [1145, 73] width 65 height 12
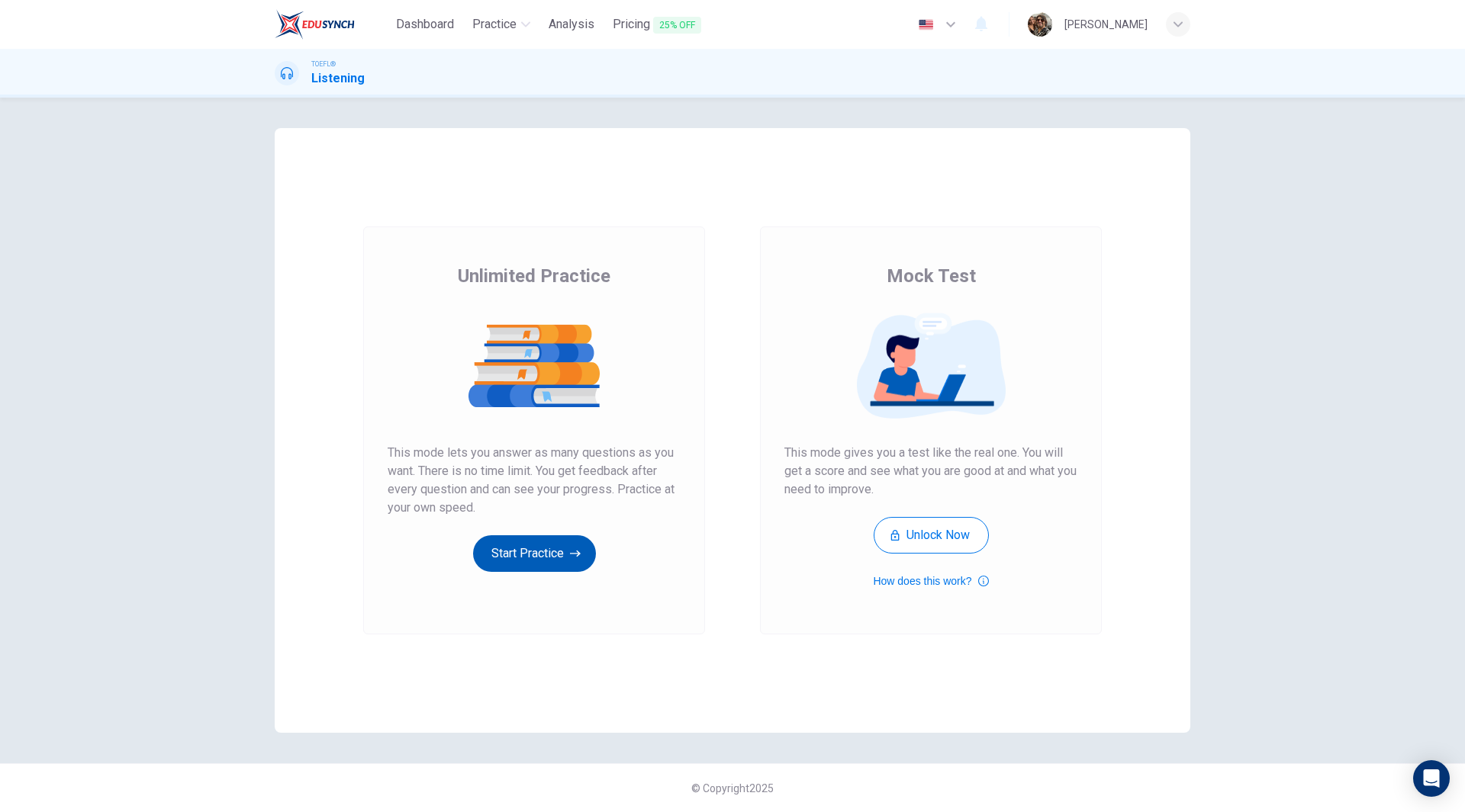
click at [548, 556] on button "Start Practice" at bounding box center [534, 554] width 123 height 37
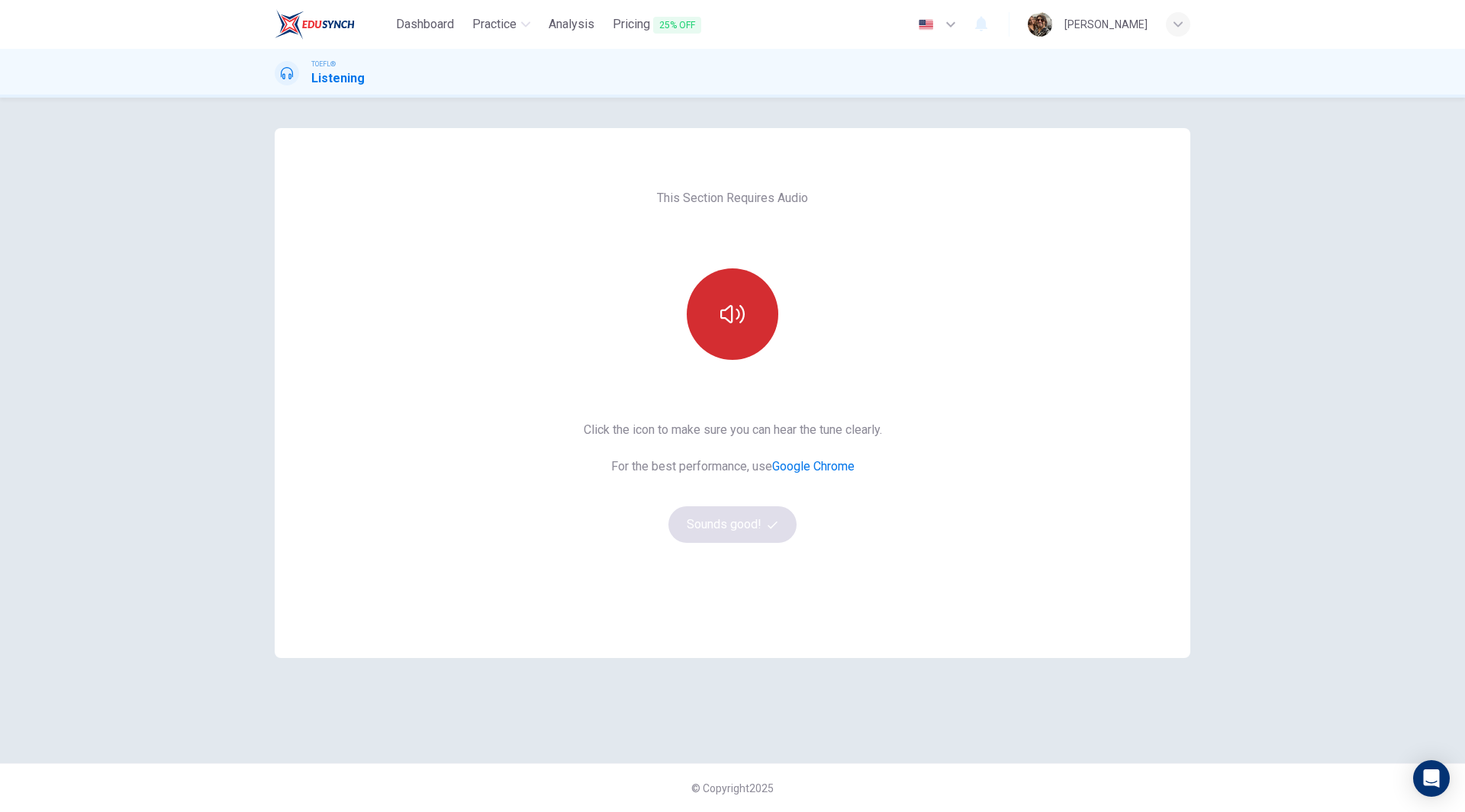
click at [738, 316] on icon "button" at bounding box center [732, 314] width 24 height 24
click at [729, 526] on button "Sounds good!" at bounding box center [732, 524] width 128 height 37
